Goal: Task Accomplishment & Management: Complete application form

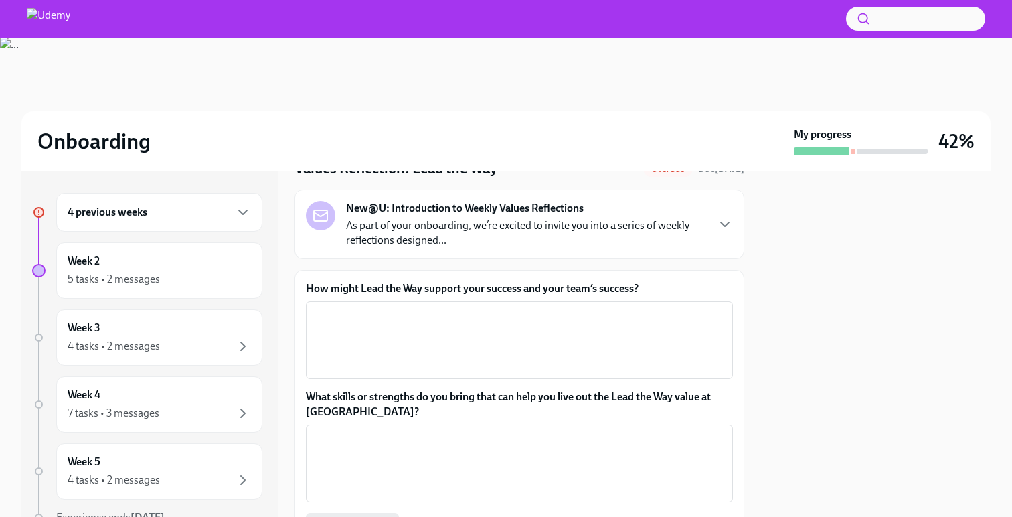
scroll to position [55, 0]
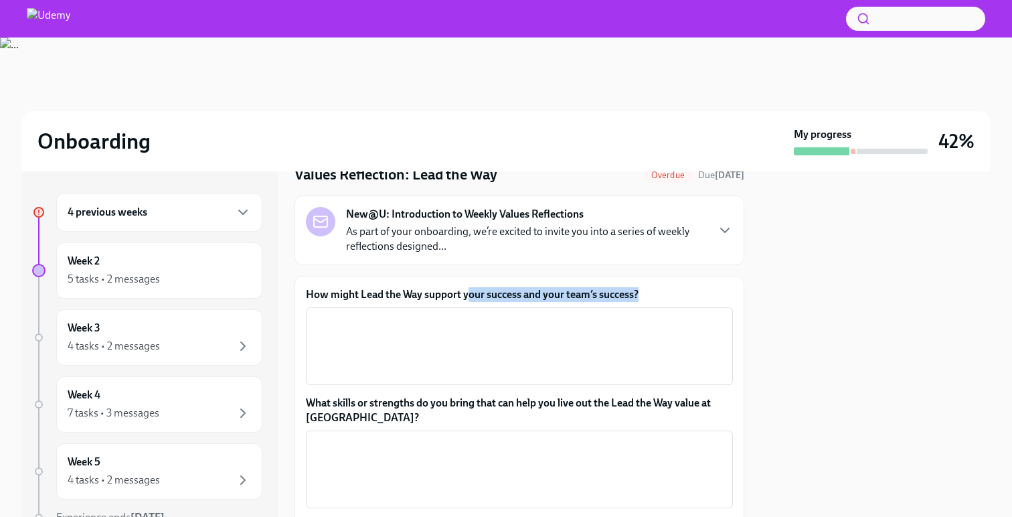
drag, startPoint x: 643, startPoint y: 293, endPoint x: 451, endPoint y: 298, distance: 192.2
click at [455, 300] on label "How might Lead the Way support your success and your team’s success?" at bounding box center [519, 294] width 427 height 15
drag, startPoint x: 303, startPoint y: 299, endPoint x: 642, endPoint y: 294, distance: 338.8
click at [642, 294] on div "How might Lead the Way support your success and your team’s success? x ​ What s…" at bounding box center [520, 416] width 450 height 281
copy label "How might Lead the Way support your success and your team’s success?"
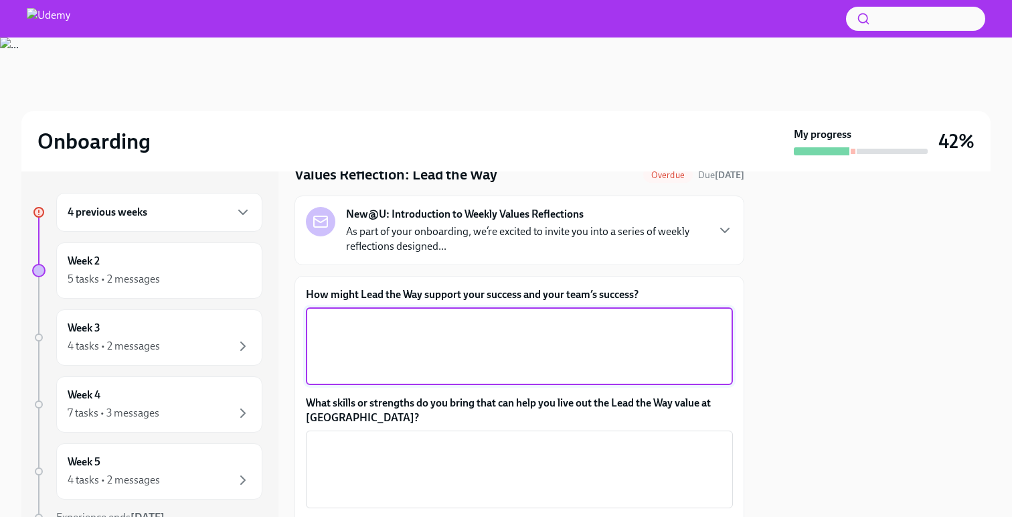
click at [377, 347] on textarea "How might Lead the Way support your success and your team’s success?" at bounding box center [519, 346] width 411 height 64
paste textarea "Lead the Way supports my success by providing a clear set of values and behavio…"
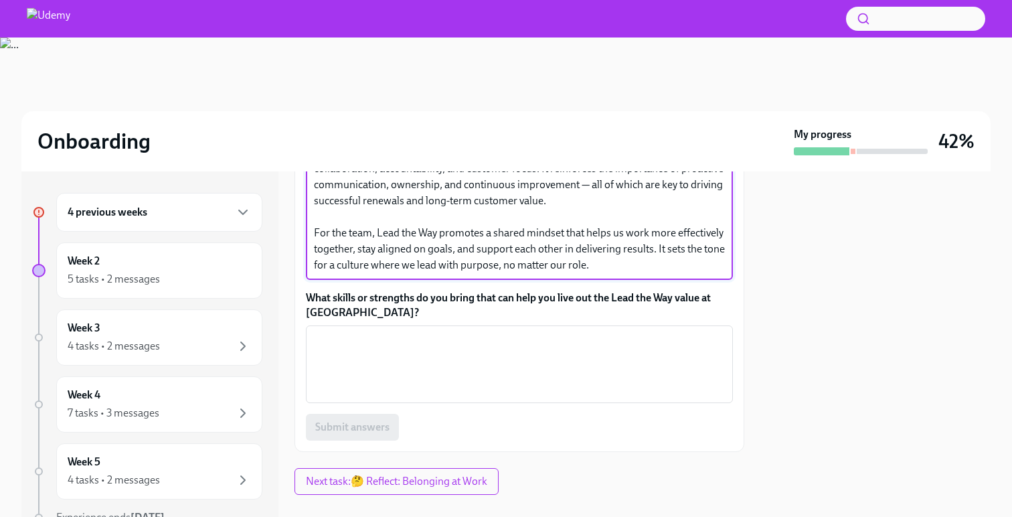
scroll to position [269, 0]
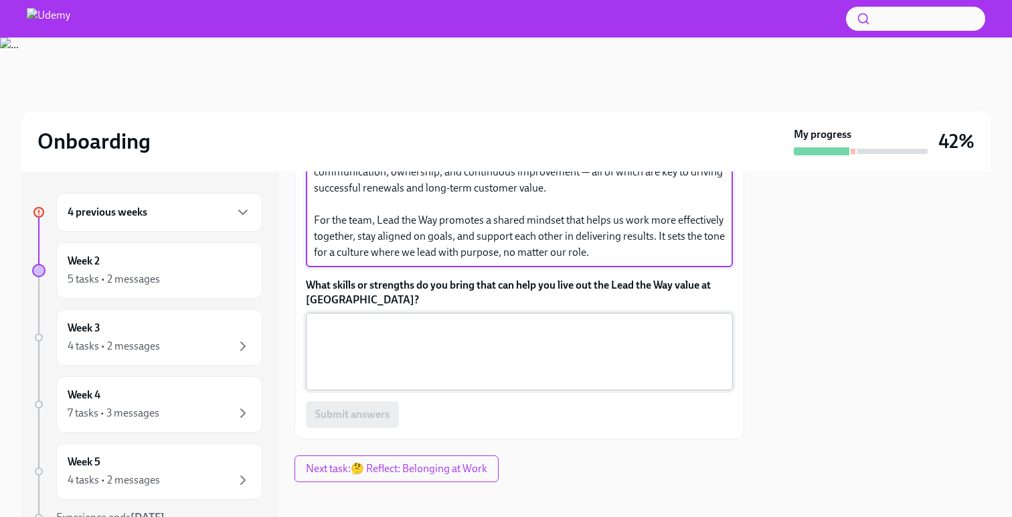
type textarea "Lead the Way supports my success by providing a clear set of values and behavio…"
click at [398, 348] on textarea "What skills or strengths do you bring that can help you live out the Lead the W…" at bounding box center [519, 351] width 411 height 64
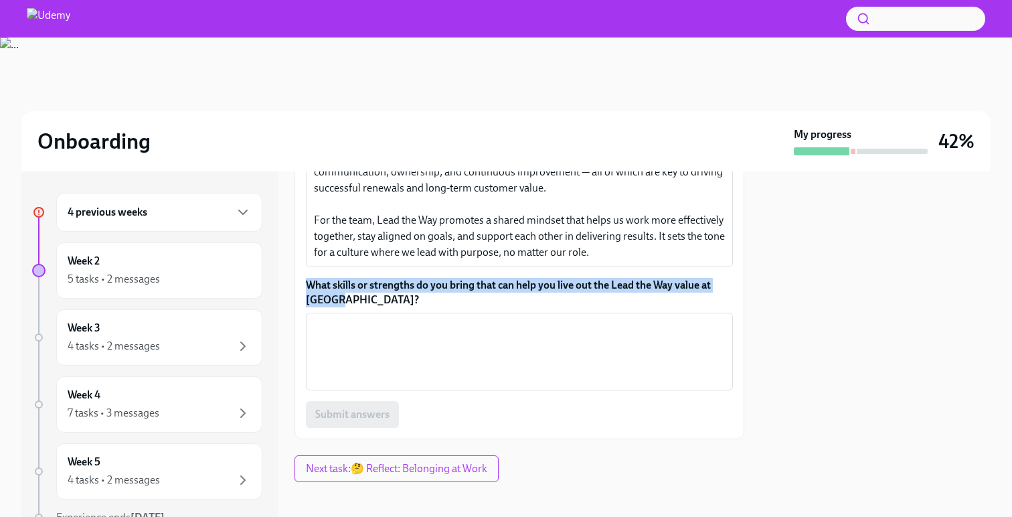
drag, startPoint x: 349, startPoint y: 303, endPoint x: 306, endPoint y: 284, distance: 46.8
click at [306, 284] on label "What skills or strengths do you bring that can help you live out the Lead the W…" at bounding box center [519, 292] width 427 height 29
copy label "What skills or strengths do you bring that can help you live out the Lead the W…"
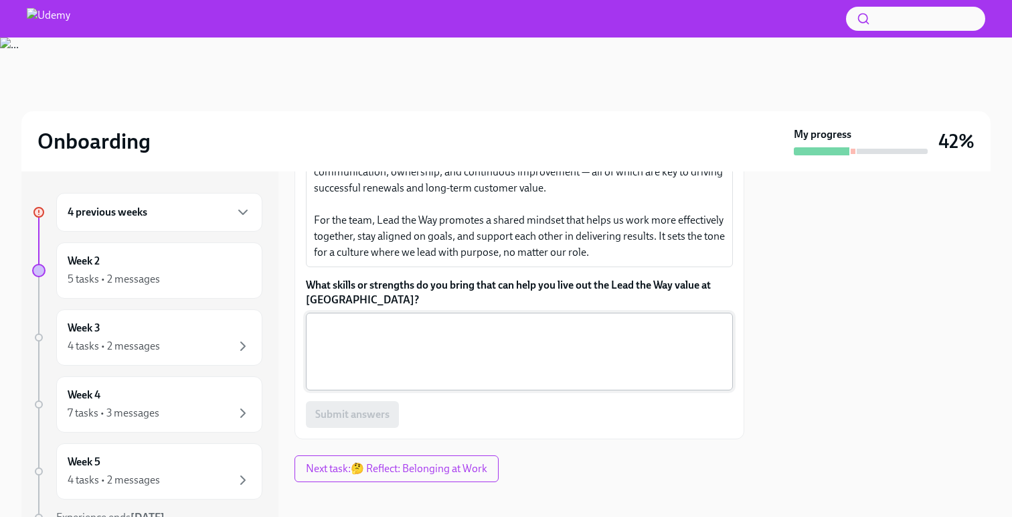
click at [482, 347] on textarea "What skills or strengths do you bring that can help you live out the Lead the W…" at bounding box center [519, 351] width 411 height 64
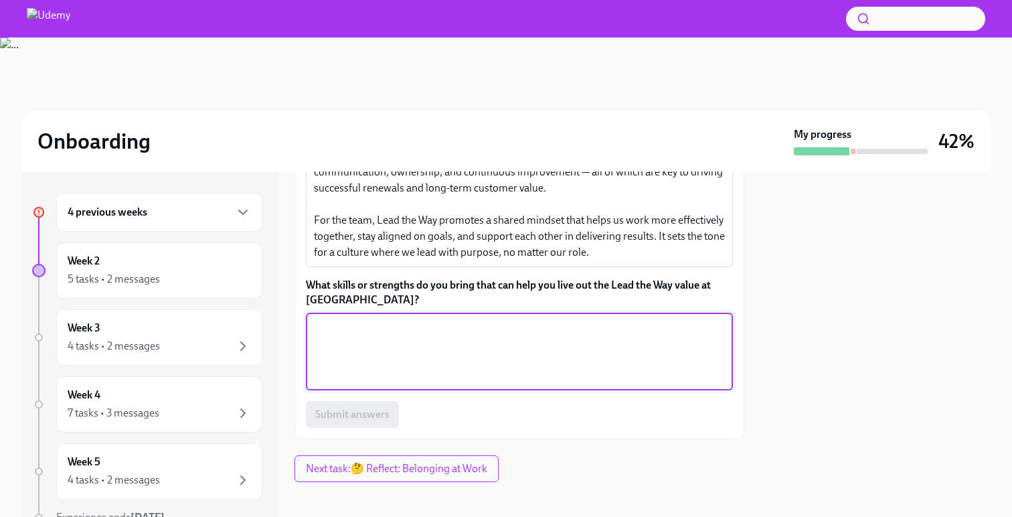
paste textarea "I bring strong communication, relationship-building, and problem-solving skills…"
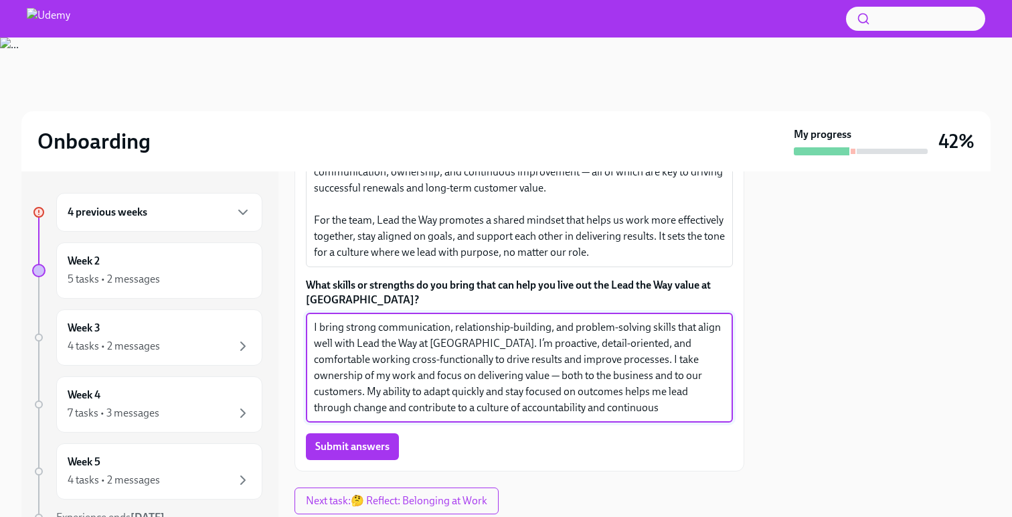
type textarea "I bring strong communication, relationship-building, and problem-solving skills…"
click at [422, 446] on div "Submit answers" at bounding box center [519, 446] width 427 height 27
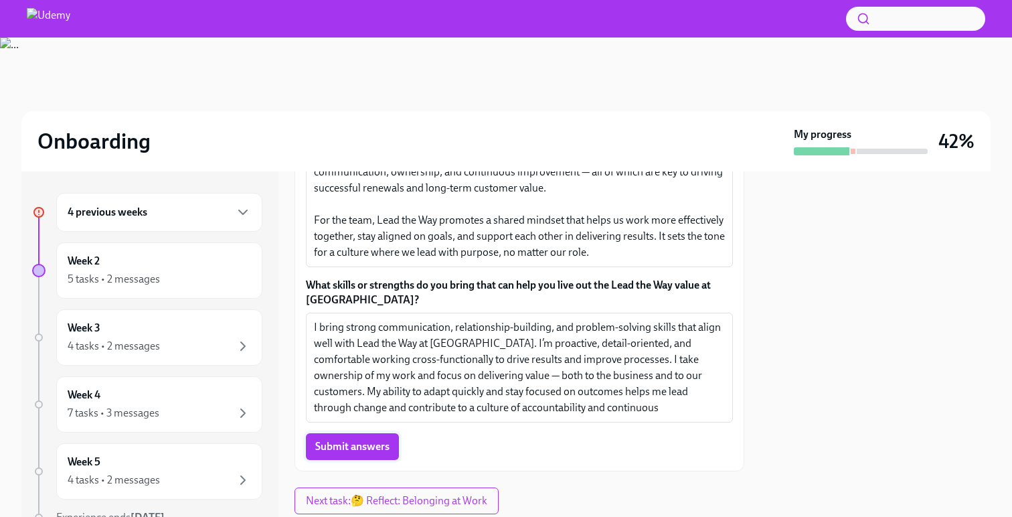
click at [372, 446] on span "Submit answers" at bounding box center [352, 446] width 74 height 13
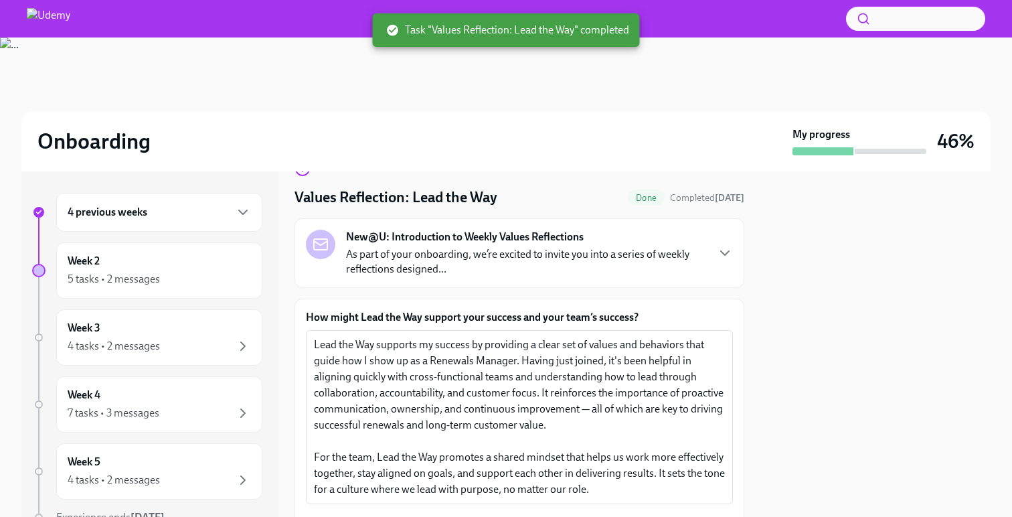
scroll to position [25, 0]
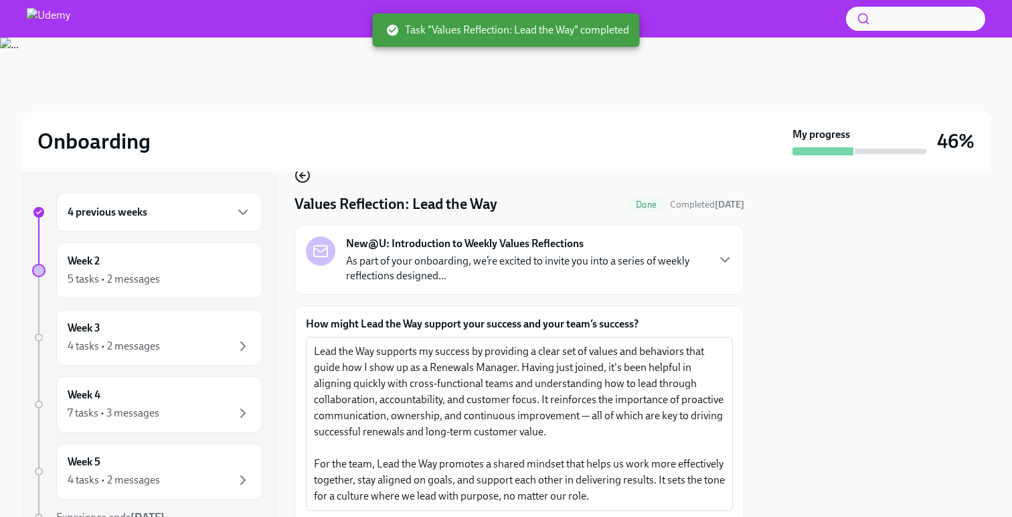
click at [305, 179] on icon "button" at bounding box center [303, 175] width 16 height 16
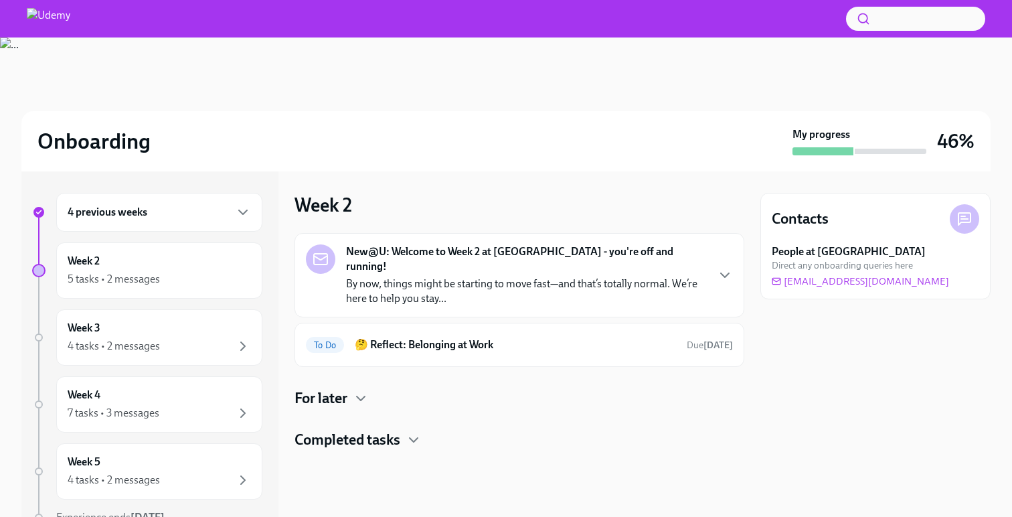
click at [220, 210] on div "4 previous weeks" at bounding box center [159, 212] width 183 height 16
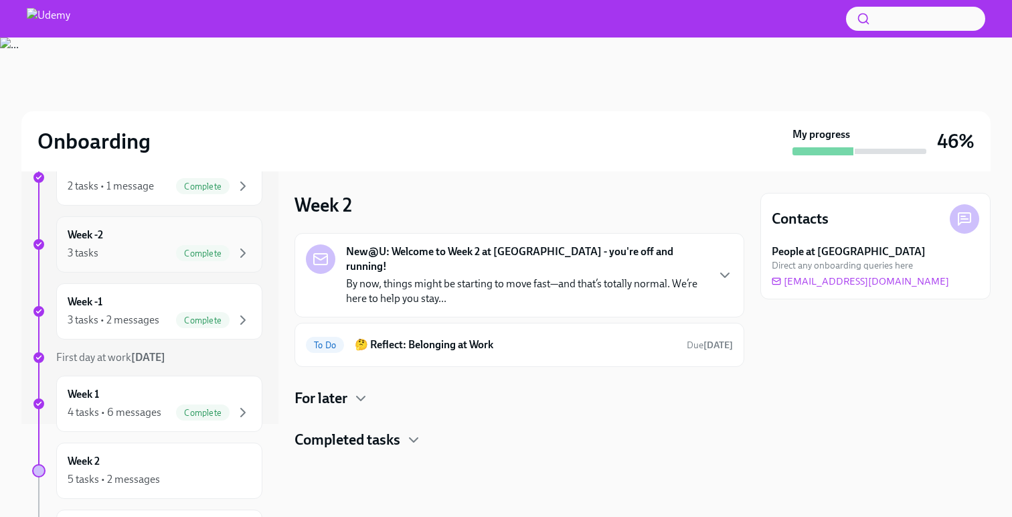
scroll to position [35, 0]
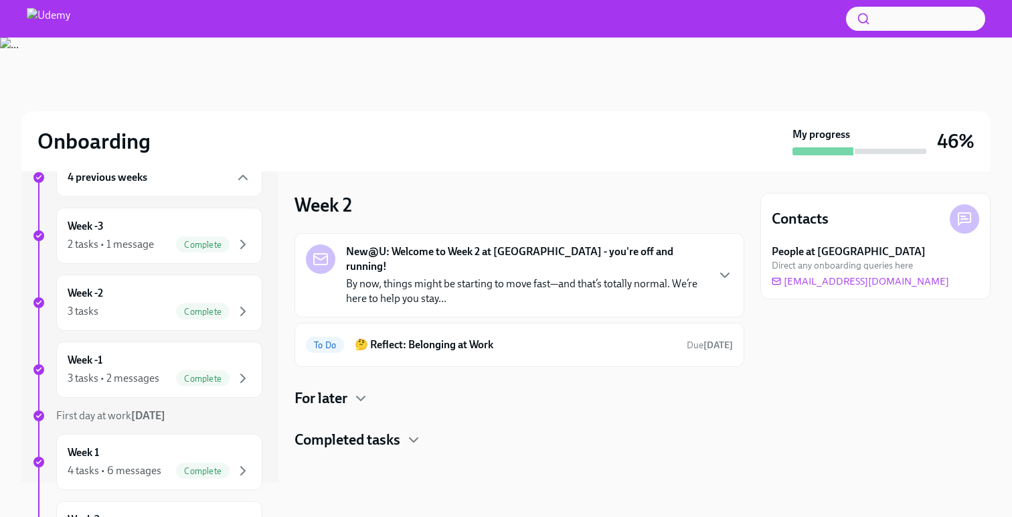
click at [236, 189] on div "4 previous weeks" at bounding box center [159, 177] width 206 height 39
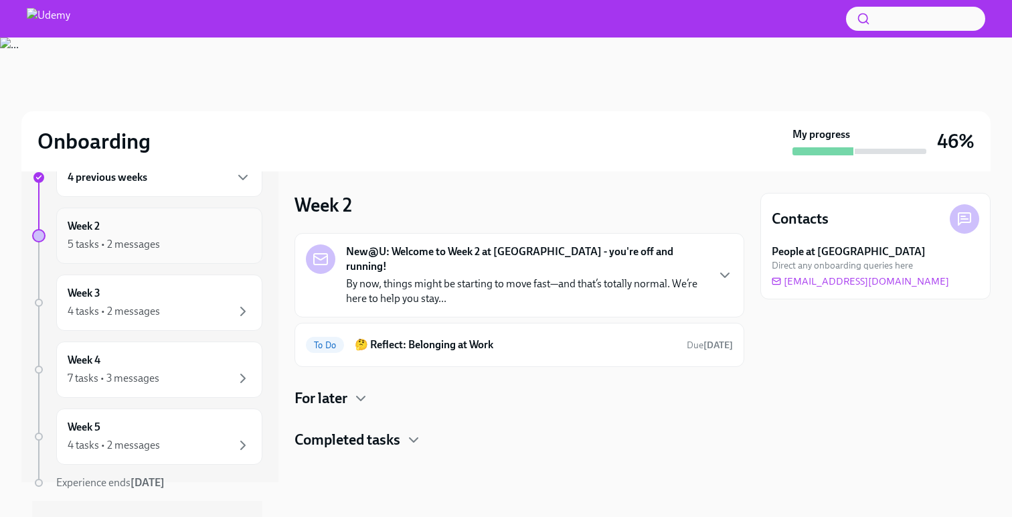
click at [215, 245] on div "5 tasks • 2 messages" at bounding box center [159, 244] width 183 height 16
click at [338, 388] on h4 "For later" at bounding box center [321, 398] width 53 height 20
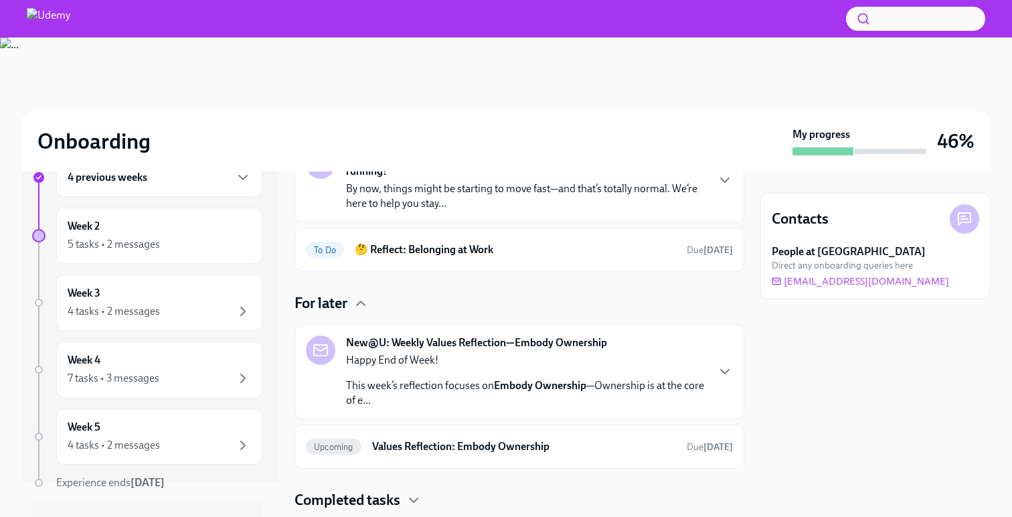
scroll to position [116, 0]
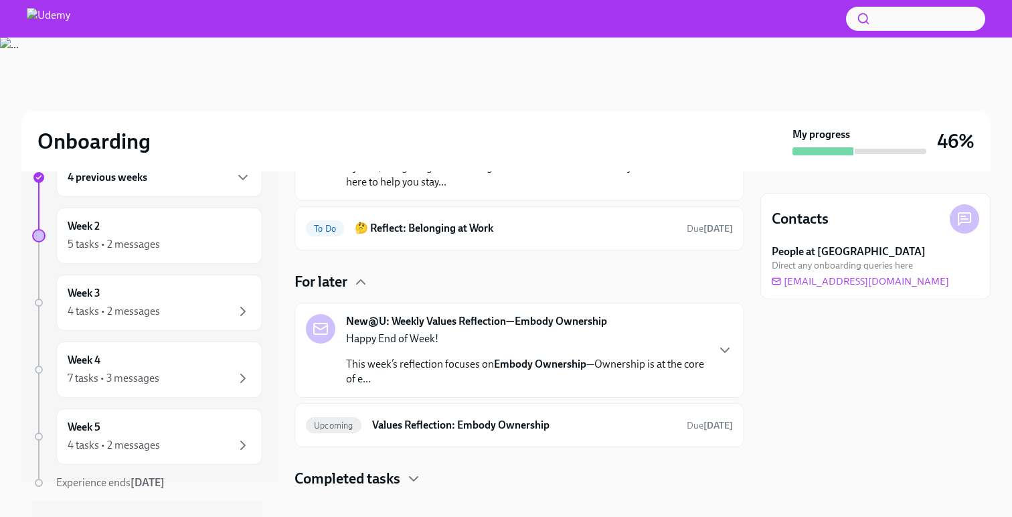
click at [352, 272] on div "For later" at bounding box center [520, 282] width 450 height 20
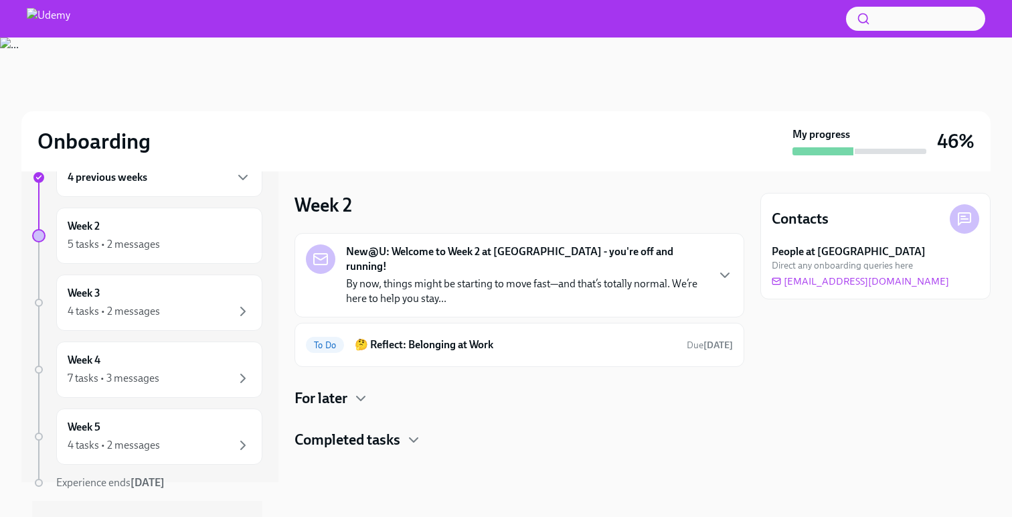
click at [500, 280] on p "By now, things might be starting to move fast—and that’s totally normal. We’re …" at bounding box center [526, 290] width 360 height 29
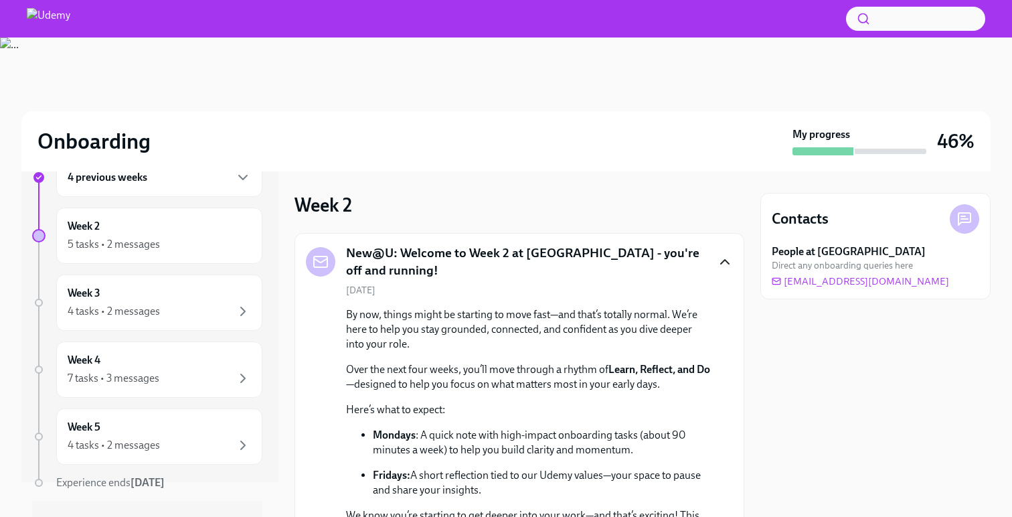
click at [728, 254] on icon "button" at bounding box center [725, 262] width 16 height 16
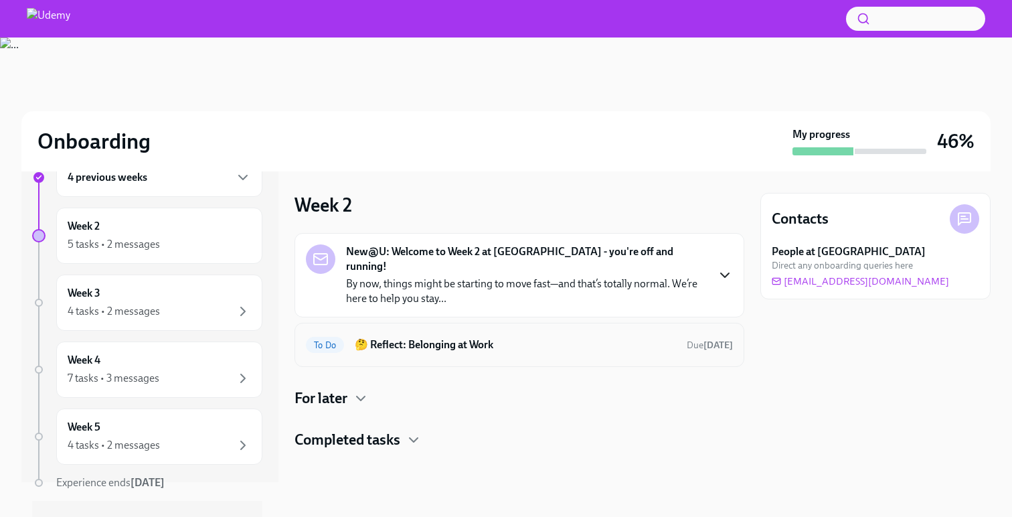
click at [534, 337] on h6 "🤔 Reflect: Belonging at Work" at bounding box center [515, 344] width 321 height 15
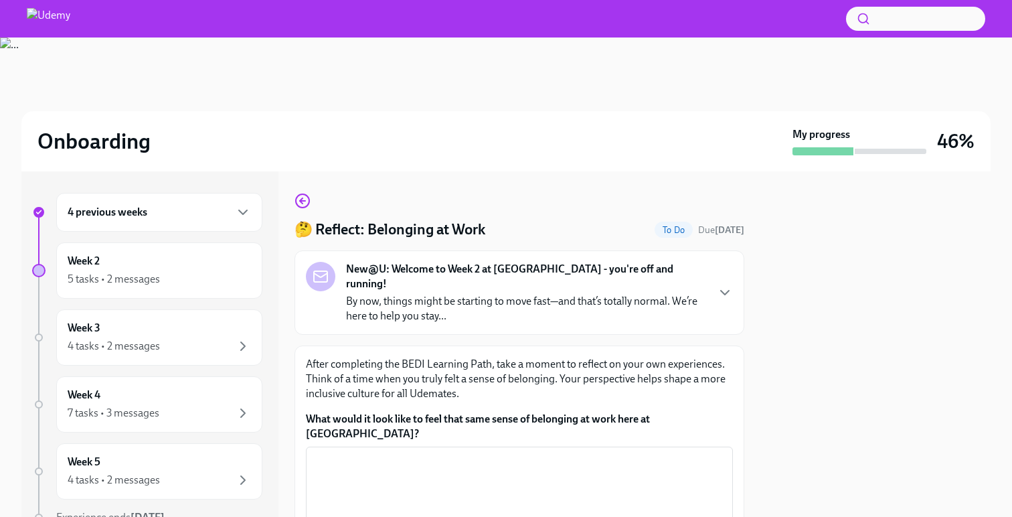
scroll to position [64, 0]
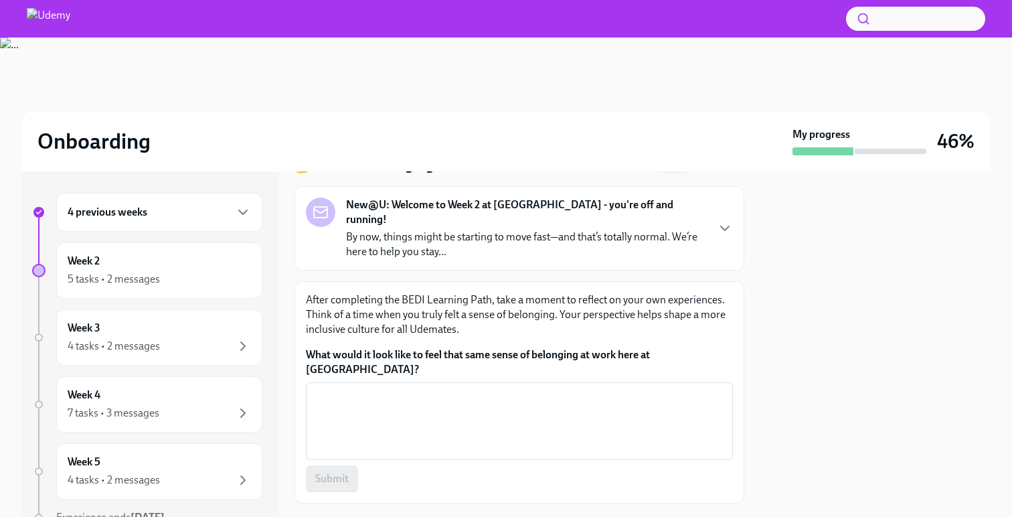
click at [707, 229] on div "New@U: Welcome to Week 2 at [GEOGRAPHIC_DATA] - you're off and running! By now,…" at bounding box center [519, 228] width 427 height 62
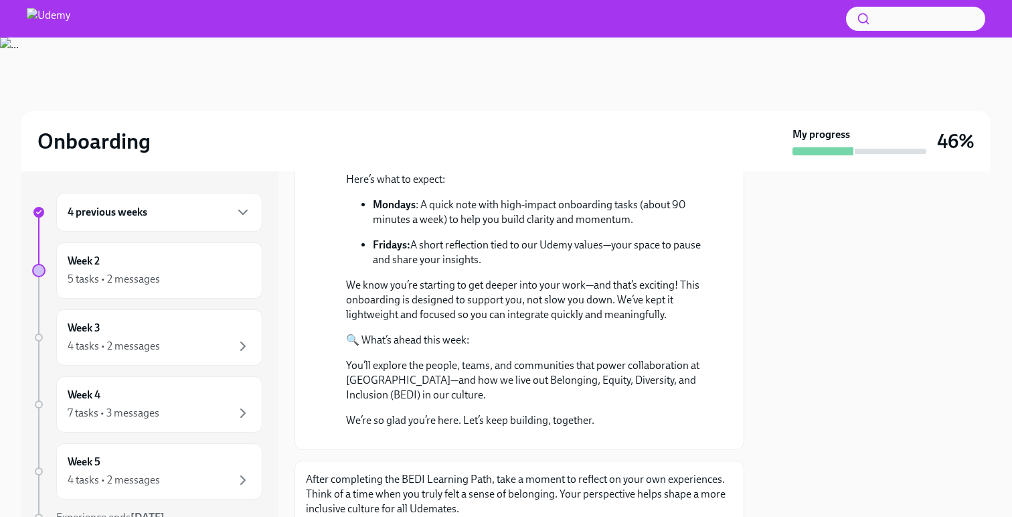
scroll to position [0, 0]
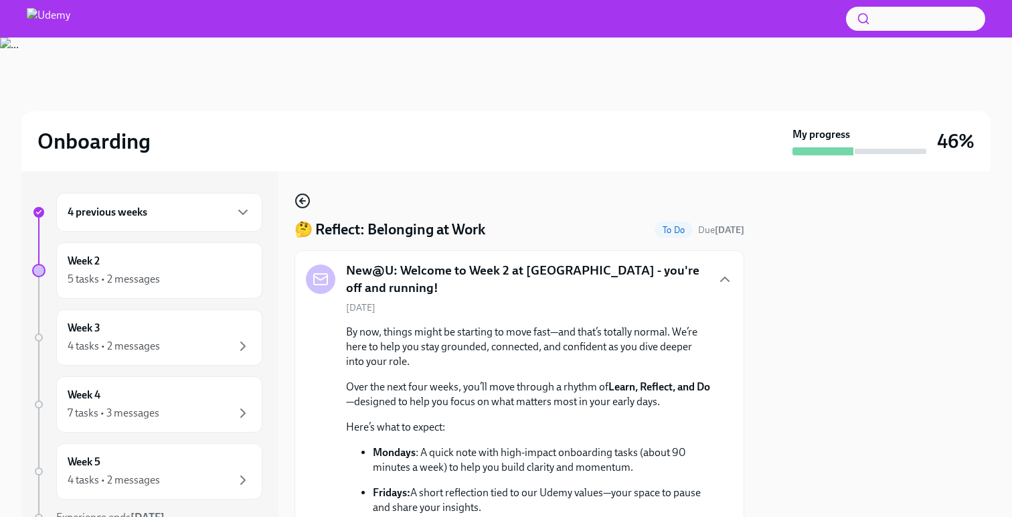
click at [305, 199] on icon "button" at bounding box center [303, 201] width 16 height 16
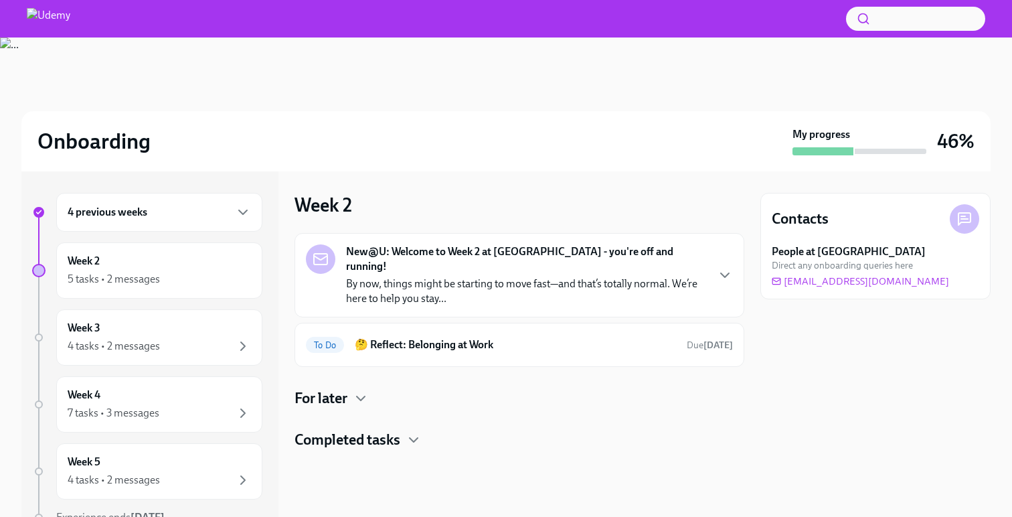
click at [347, 388] on h4 "For later" at bounding box center [321, 398] width 53 height 20
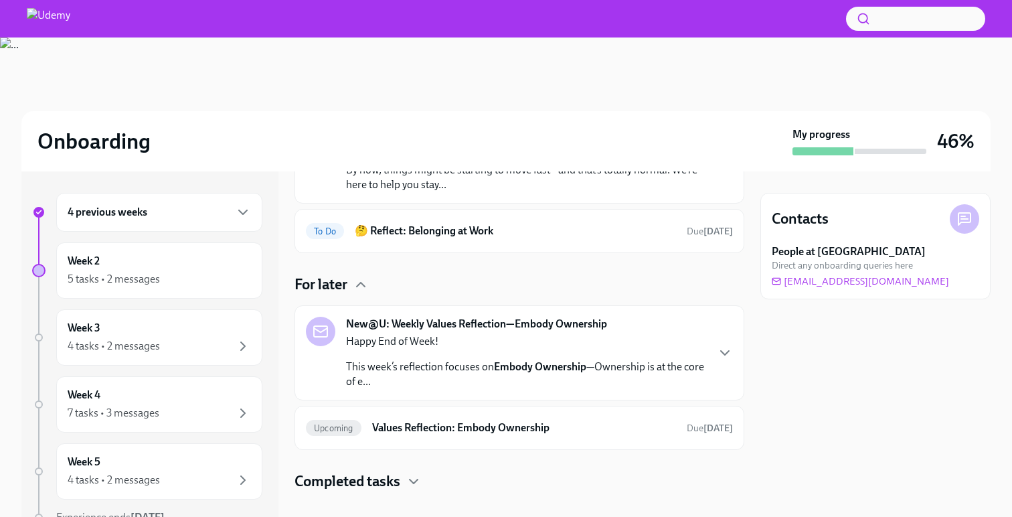
scroll to position [116, 0]
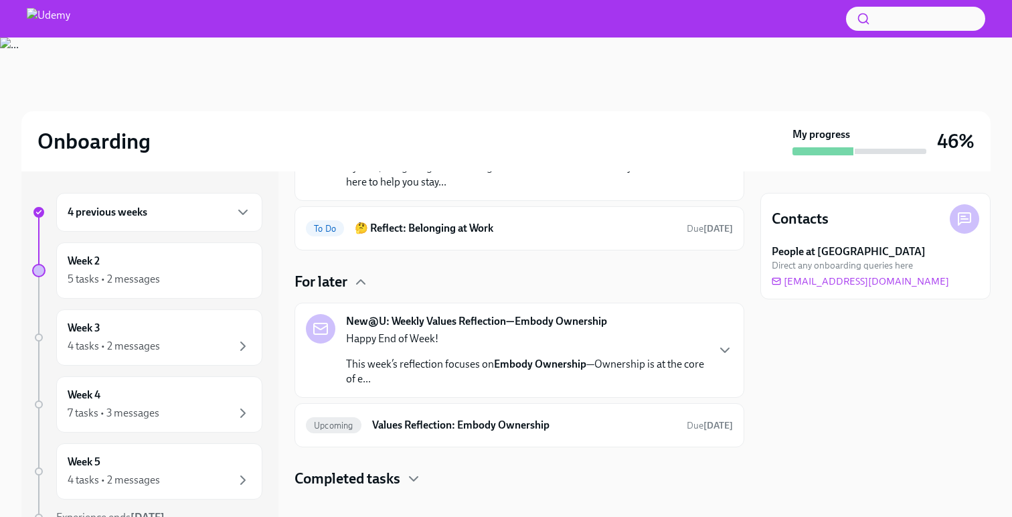
click at [349, 272] on div "For later" at bounding box center [520, 282] width 450 height 20
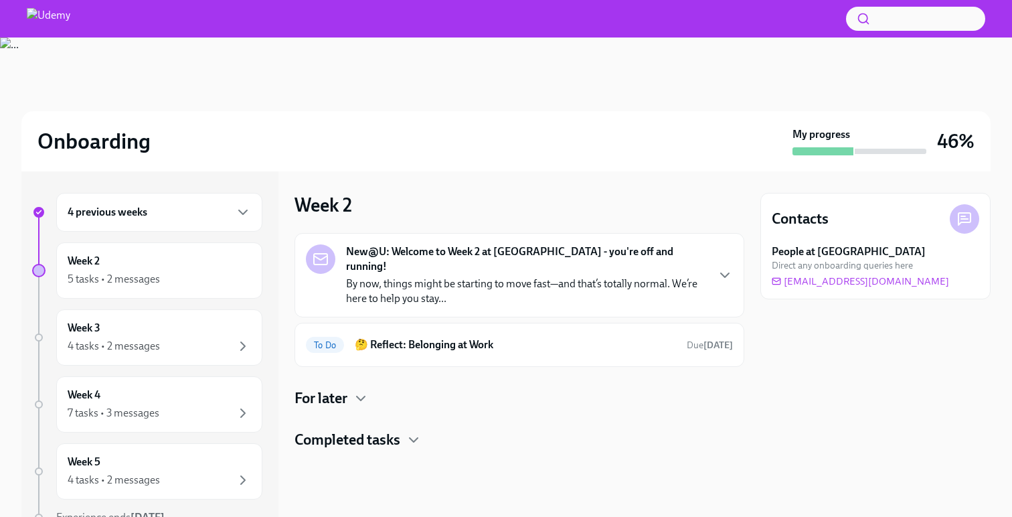
scroll to position [0, 0]
click at [377, 430] on h4 "Completed tasks" at bounding box center [348, 440] width 106 height 20
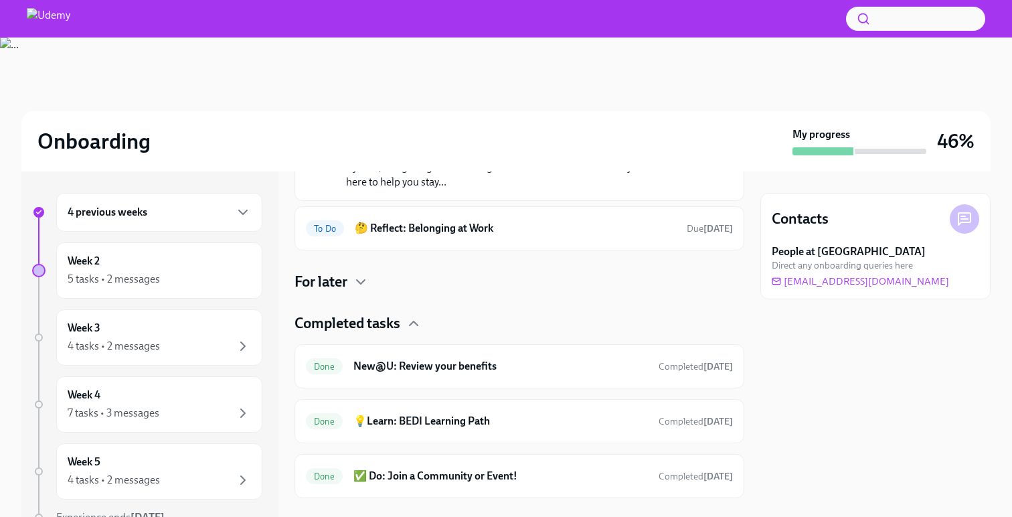
scroll to position [126, 0]
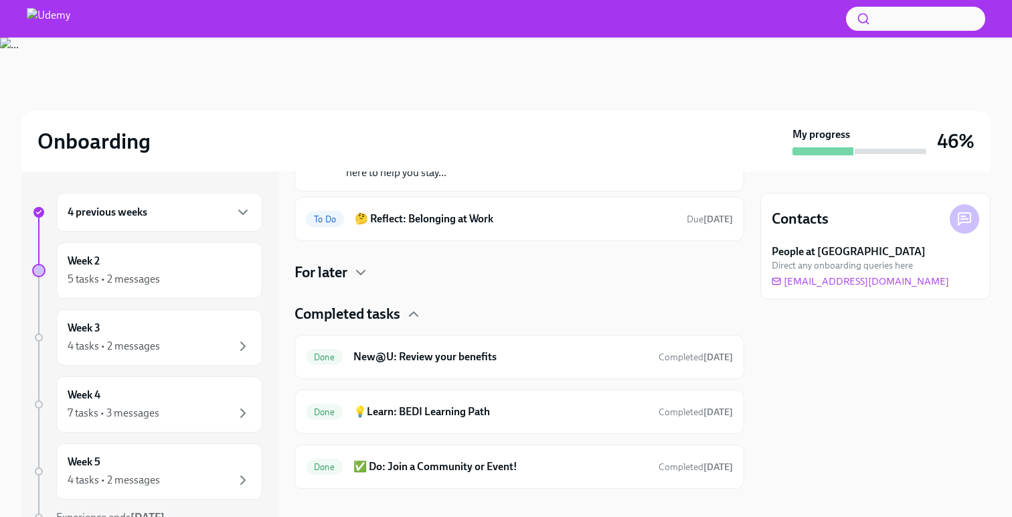
click at [374, 304] on h4 "Completed tasks" at bounding box center [348, 314] width 106 height 20
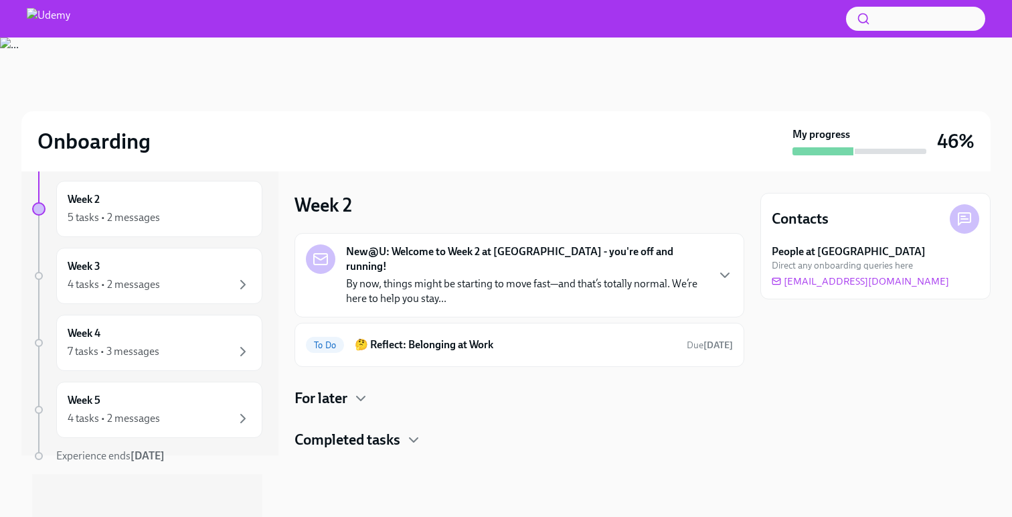
scroll to position [0, 0]
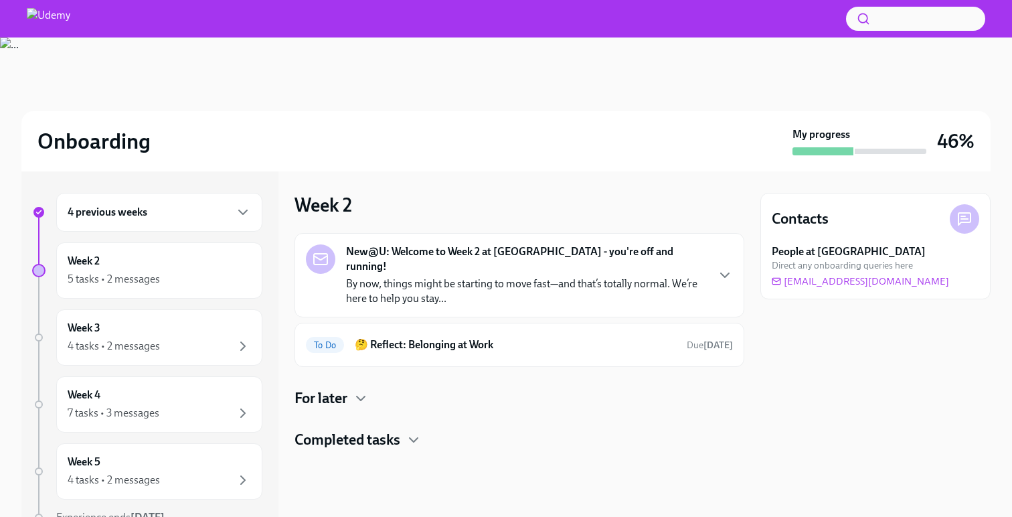
click at [433, 276] on p "By now, things might be starting to move fast—and that’s totally normal. We’re …" at bounding box center [526, 290] width 360 height 29
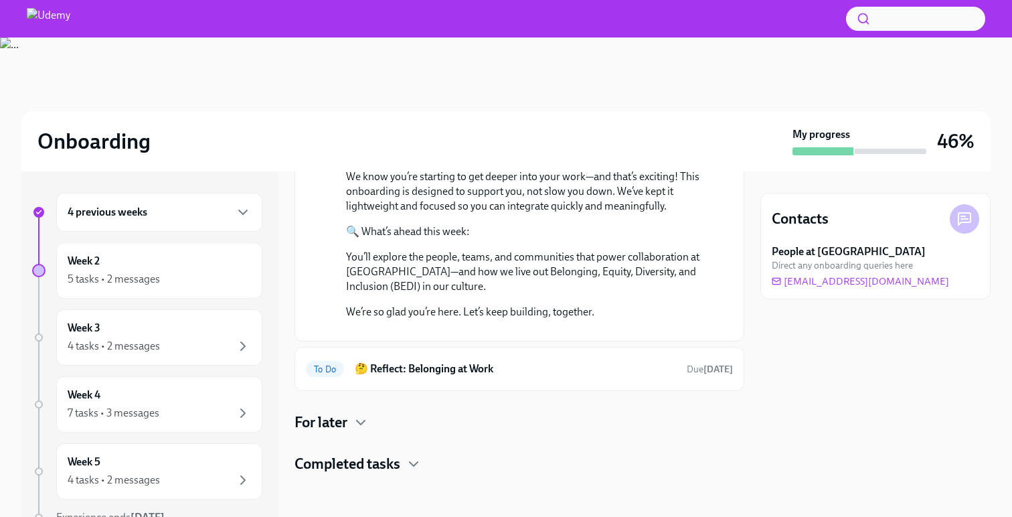
scroll to position [479, 0]
click at [444, 374] on h6 "🤔 Reflect: Belonging at Work" at bounding box center [515, 368] width 321 height 15
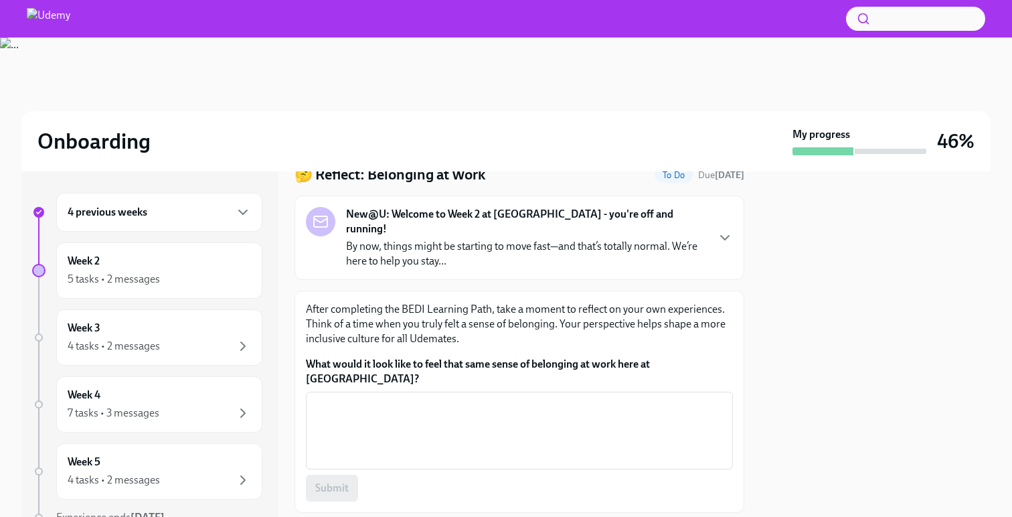
scroll to position [62, 0]
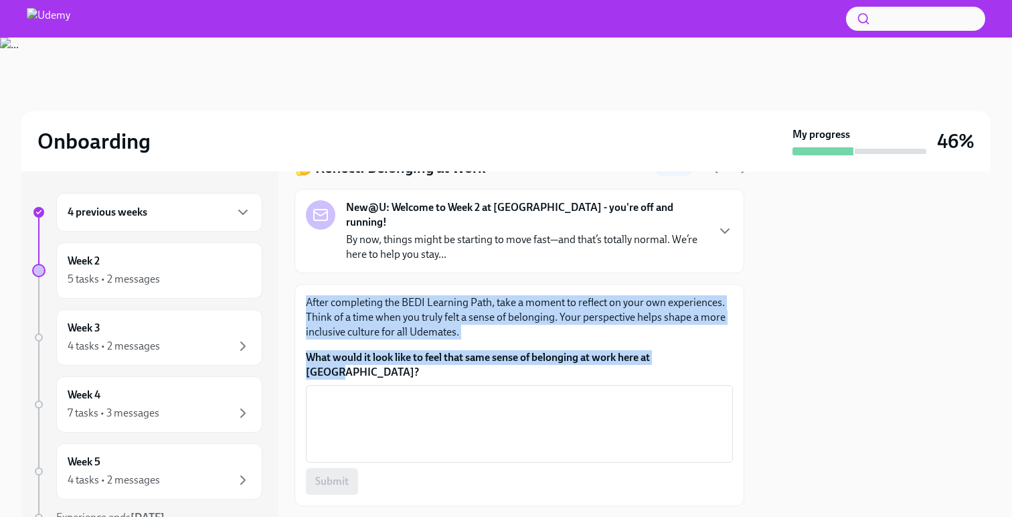
drag, startPoint x: 696, startPoint y: 343, endPoint x: 309, endPoint y: 289, distance: 391.5
click at [309, 295] on div "After completing the BEDI Learning Path, take a moment to reflect on your own e…" at bounding box center [519, 394] width 427 height 199
copy div "After completing the BEDI Learning Path, take a moment to reflect on your own e…"
click at [374, 407] on textarea "What would it look like to feel that same sense of belonging at work here at [G…" at bounding box center [519, 424] width 411 height 64
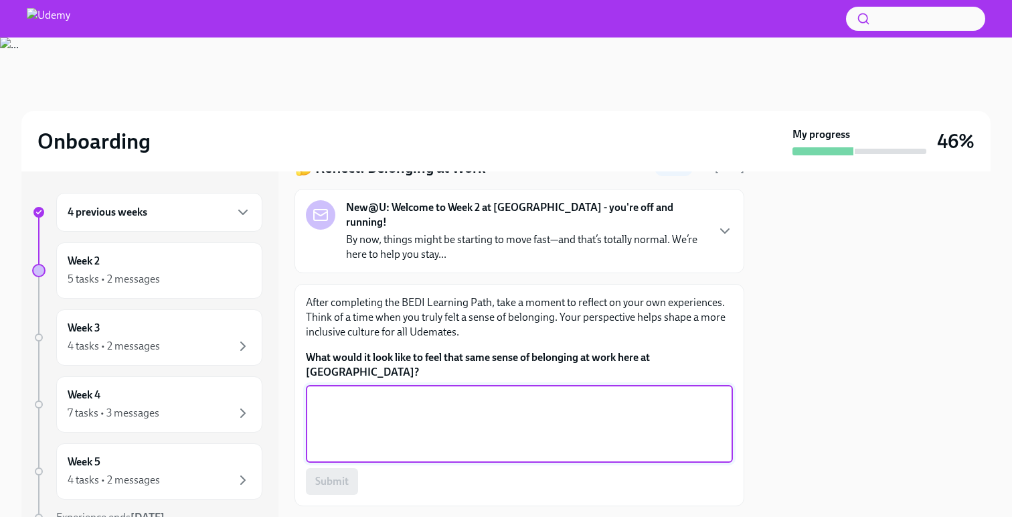
paste textarea "I’ve felt a true sense of belonging in the past when I was part of a team where…"
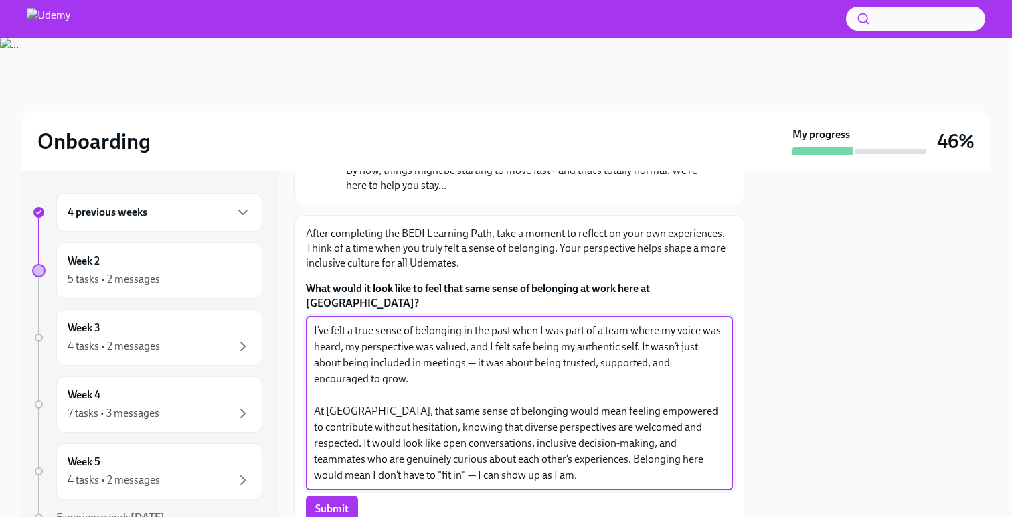
scroll to position [161, 0]
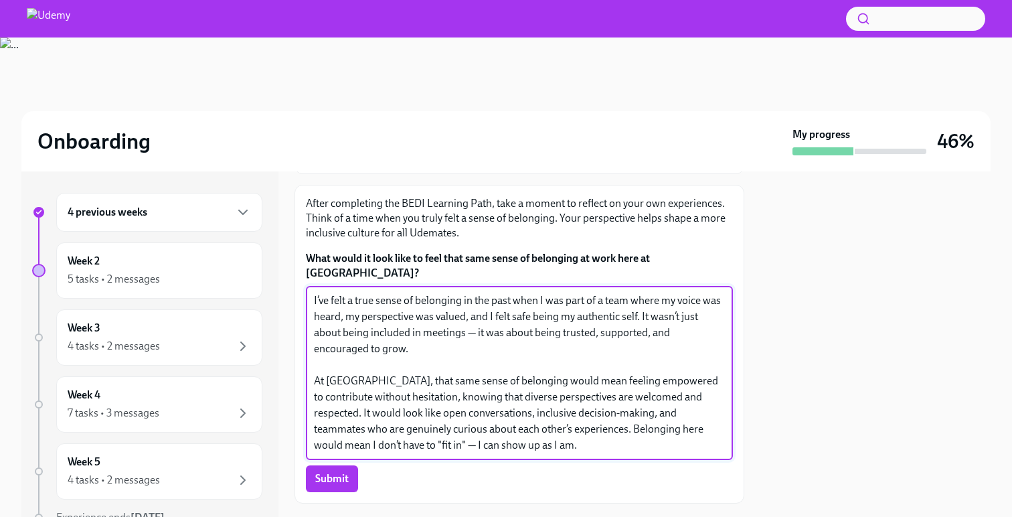
type textarea "I’ve felt a true sense of belonging in the past when I was part of a team where…"
click at [395, 465] on div "Submit" at bounding box center [519, 478] width 427 height 27
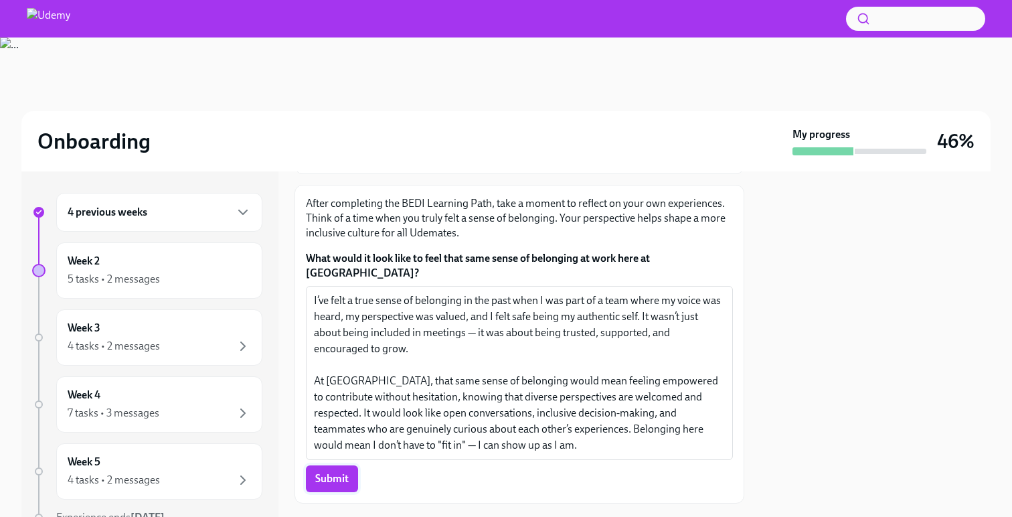
click at [337, 472] on span "Submit" at bounding box center [331, 478] width 33 height 13
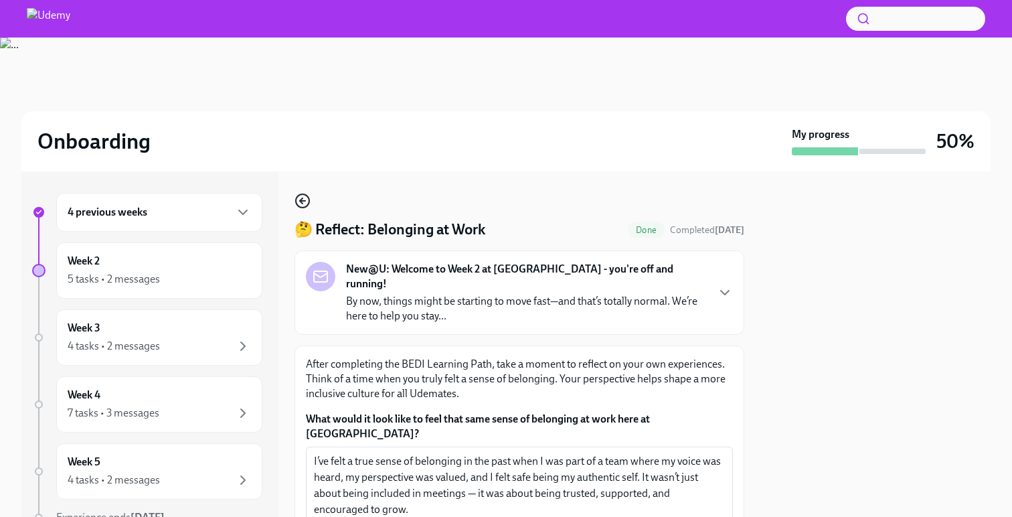
click at [303, 201] on icon "button" at bounding box center [302, 201] width 5 height 0
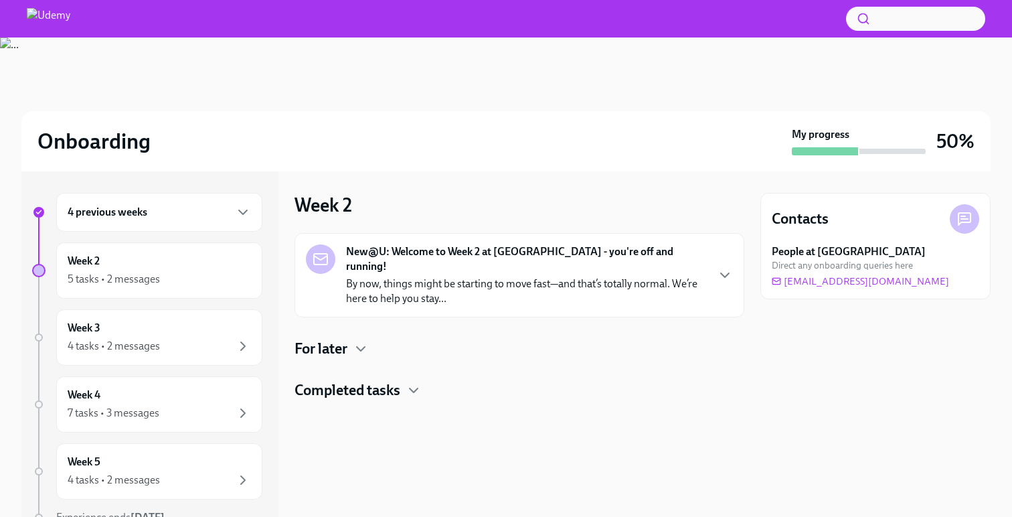
click at [372, 380] on h4 "Completed tasks" at bounding box center [348, 390] width 106 height 20
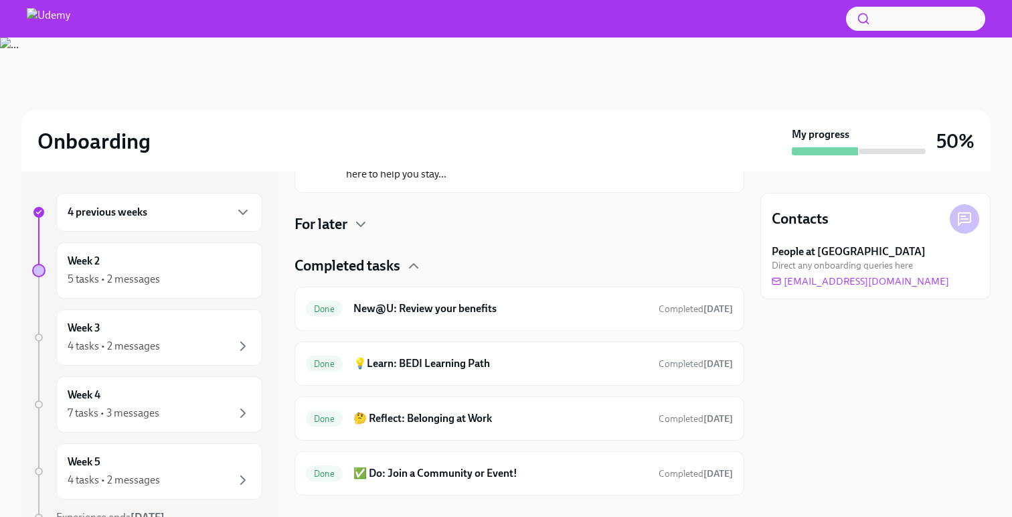
scroll to position [131, 0]
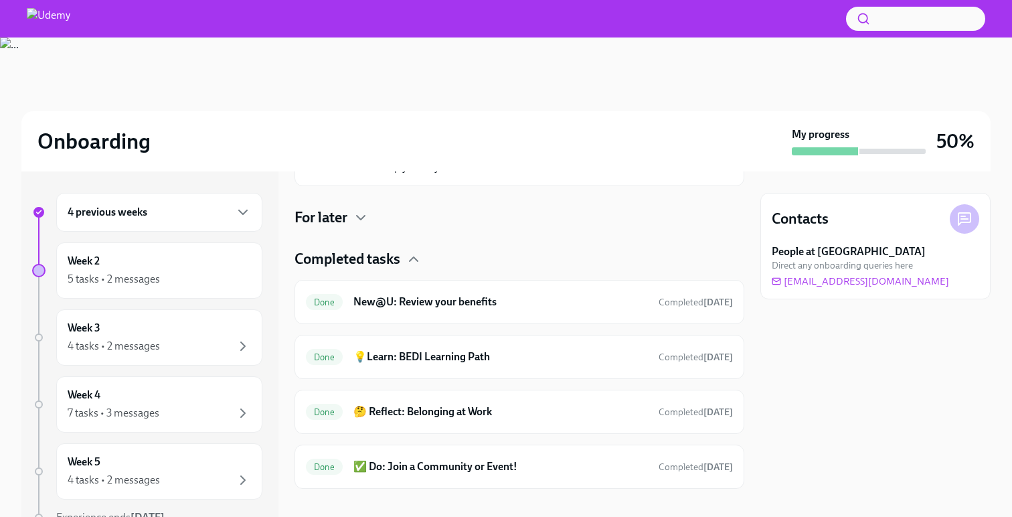
click at [357, 249] on h4 "Completed tasks" at bounding box center [348, 259] width 106 height 20
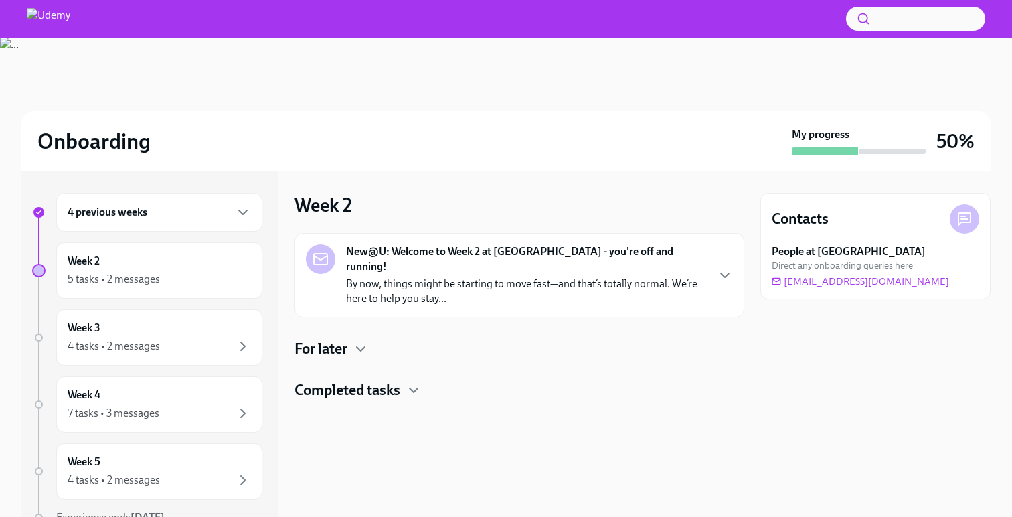
scroll to position [0, 0]
click at [355, 341] on icon "button" at bounding box center [361, 349] width 16 height 16
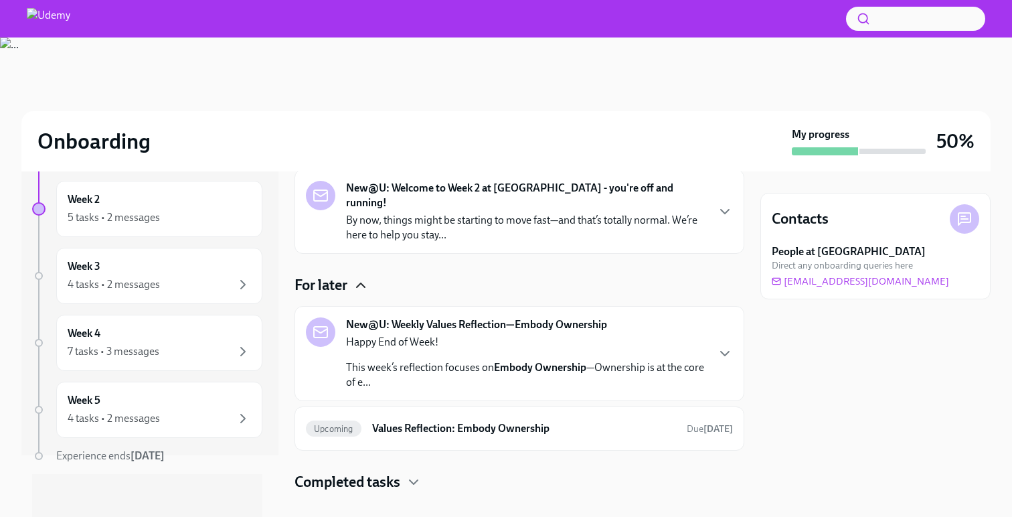
scroll to position [67, 0]
